Goal: Check status: Check status

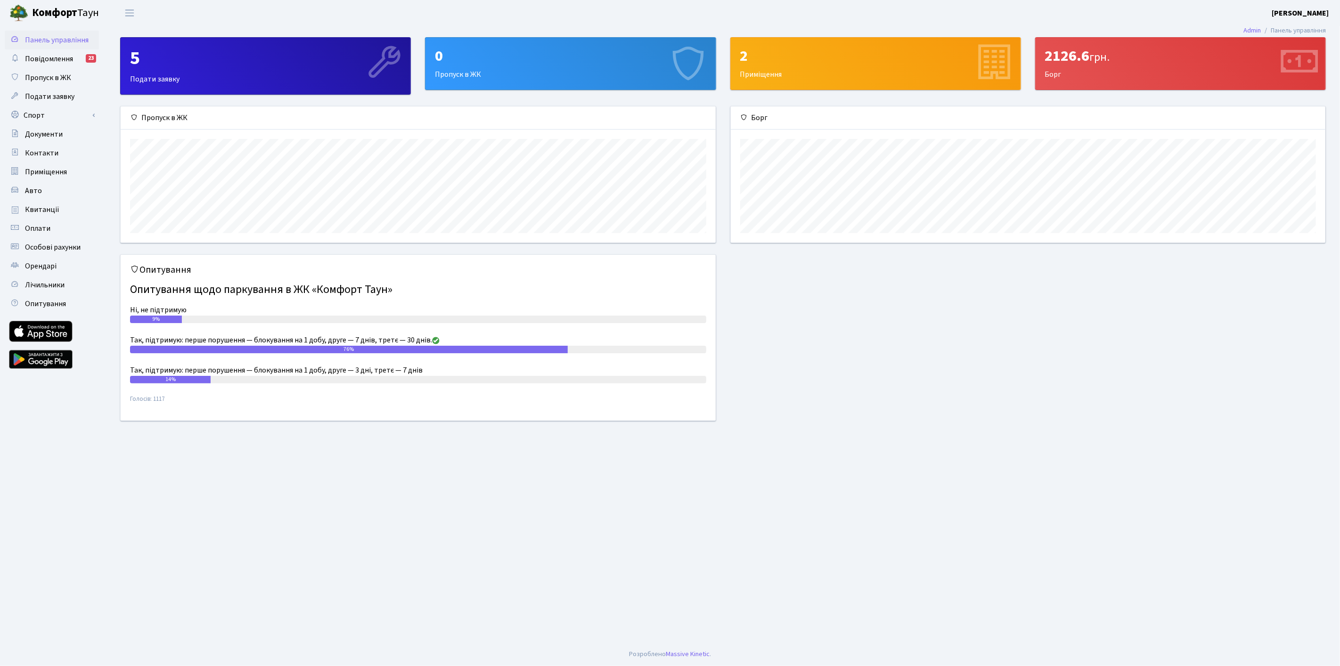
scroll to position [136, 595]
click at [51, 206] on span "Квитанції" at bounding box center [42, 210] width 34 height 10
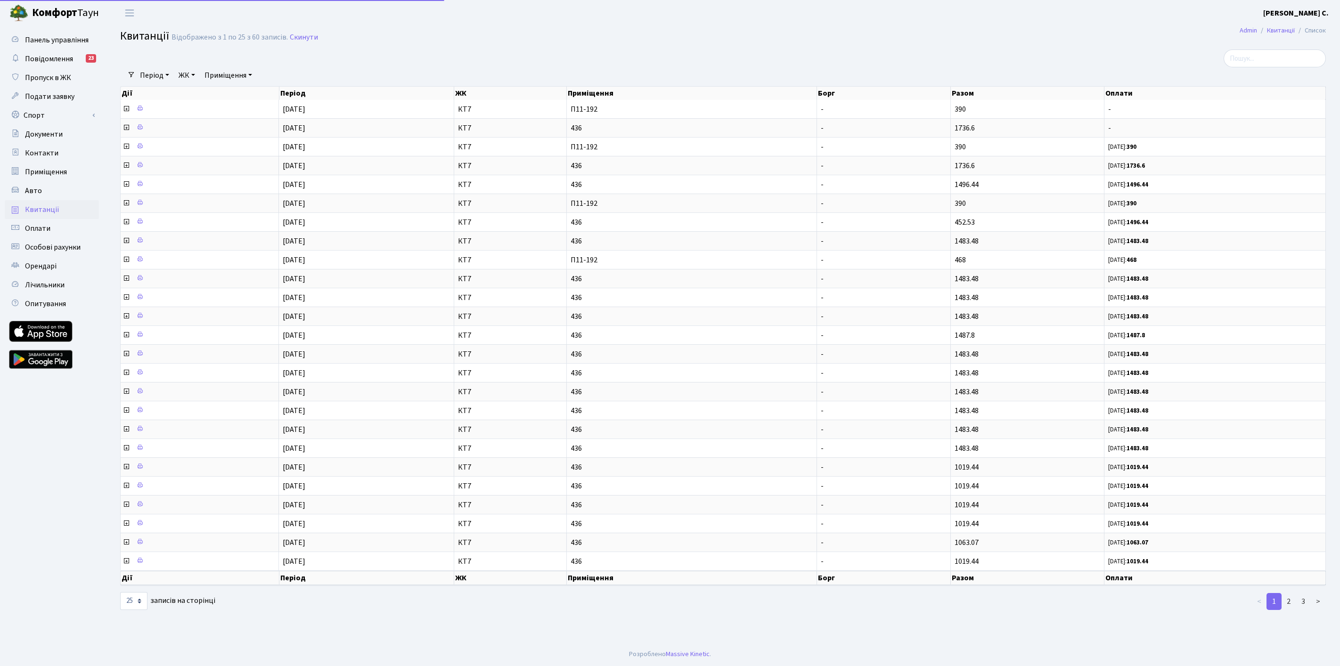
select select "25"
click at [961, 127] on span "1736.6" at bounding box center [965, 128] width 20 height 10
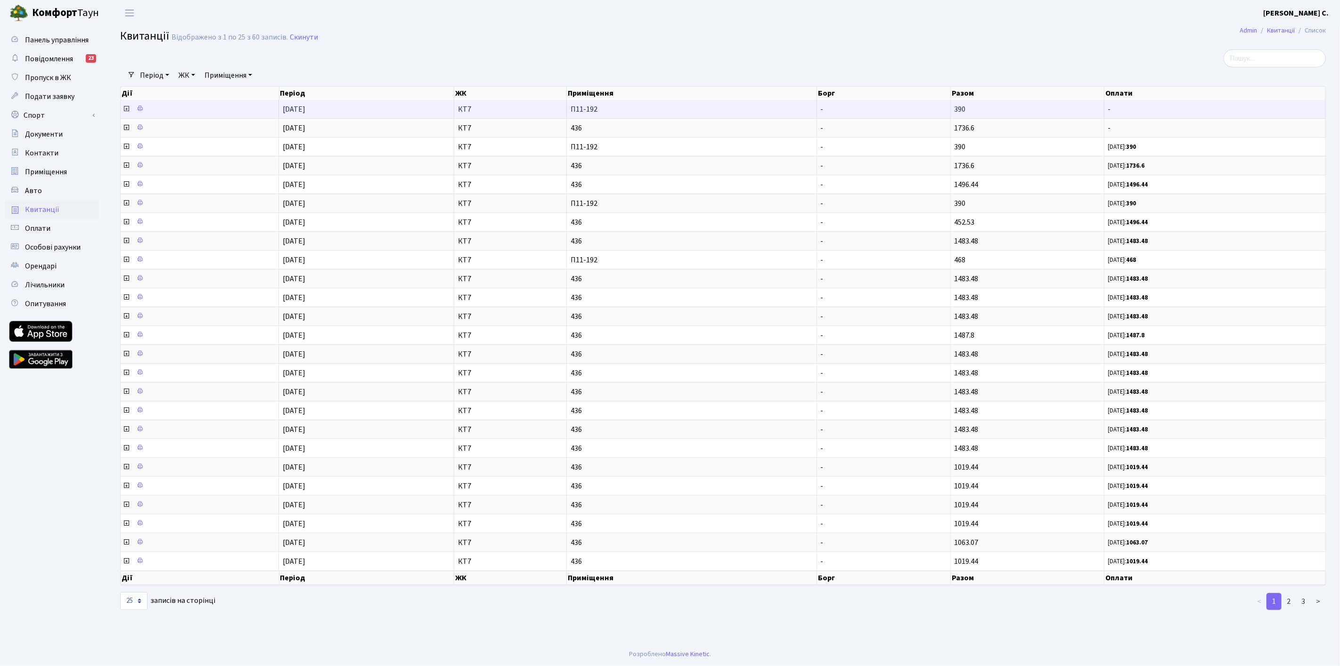
copy span "1736.6"
